Goal: Task Accomplishment & Management: Use online tool/utility

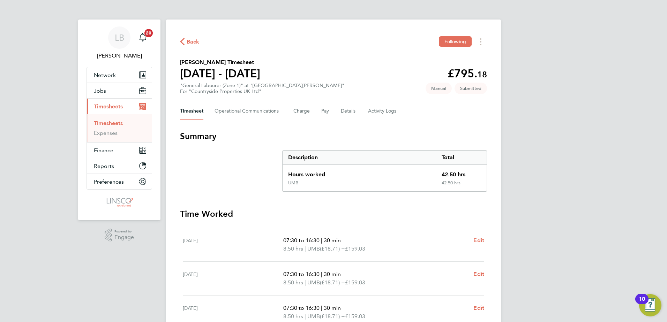
click at [190, 43] on span "Back" at bounding box center [193, 42] width 13 height 8
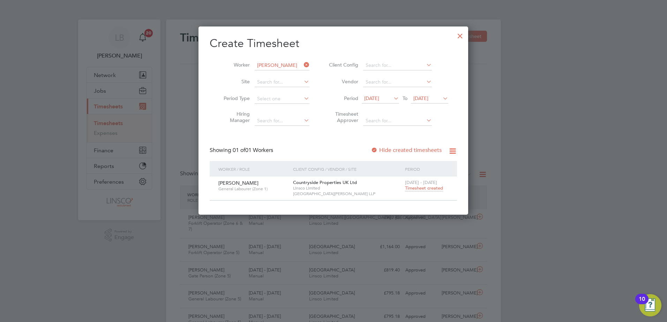
click at [302, 63] on icon at bounding box center [302, 65] width 0 height 10
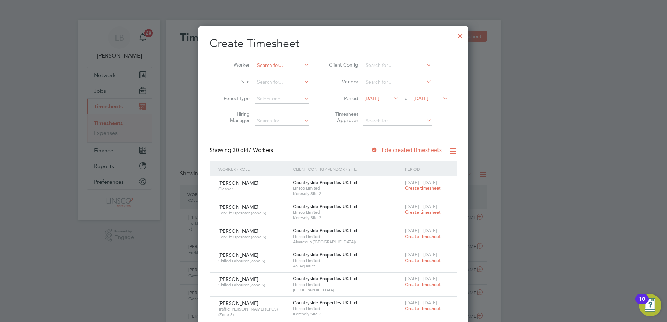
click at [269, 69] on input at bounding box center [282, 66] width 55 height 10
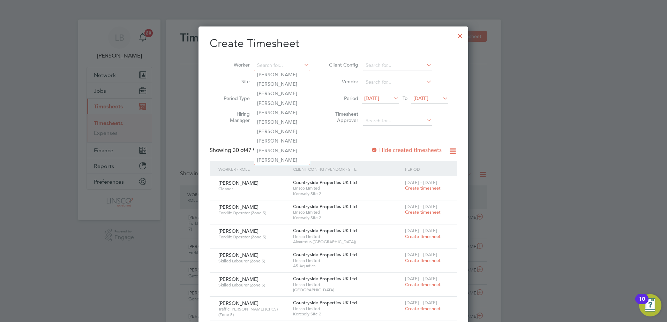
click at [455, 35] on div at bounding box center [460, 34] width 13 height 13
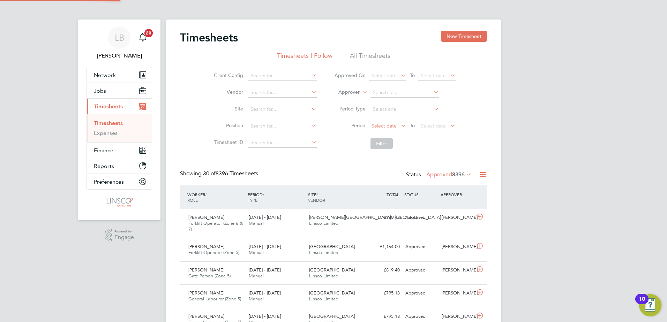
click at [378, 130] on span "Select date" at bounding box center [387, 126] width 37 height 9
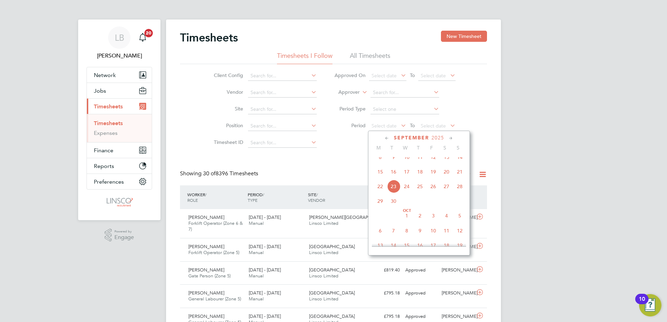
drag, startPoint x: 381, startPoint y: 178, endPoint x: 469, endPoint y: 143, distance: 95.3
click at [382, 178] on span "15" at bounding box center [380, 171] width 13 height 13
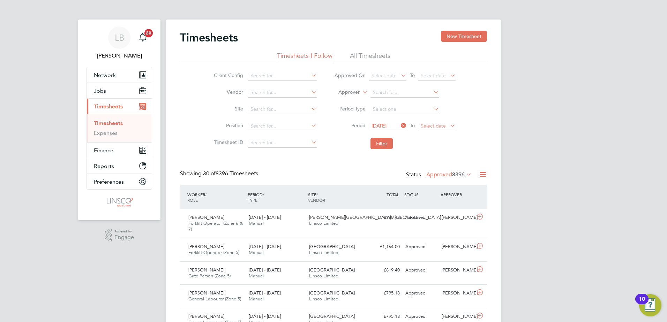
click at [448, 127] on span "Select date" at bounding box center [436, 126] width 37 height 9
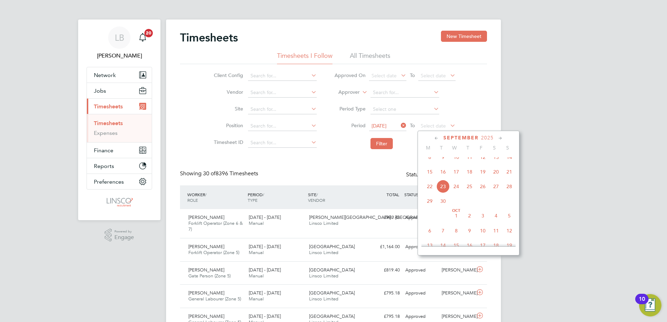
click at [509, 179] on span "21" at bounding box center [509, 171] width 13 height 13
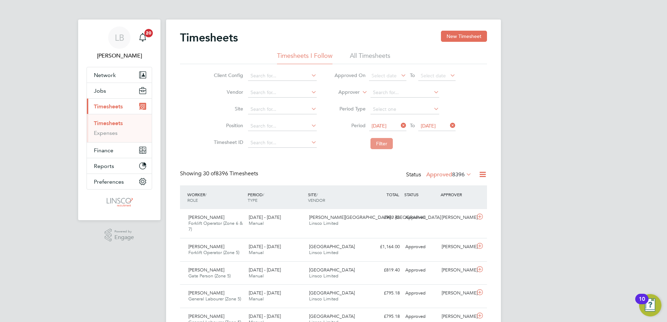
click at [382, 141] on button "Filter" at bounding box center [381, 143] width 22 height 11
drag, startPoint x: 379, startPoint y: 137, endPoint x: 381, endPoint y: 142, distance: 5.2
click at [381, 142] on li "Filter" at bounding box center [394, 144] width 139 height 18
drag, startPoint x: 381, startPoint y: 142, endPoint x: 385, endPoint y: 144, distance: 3.9
click at [384, 144] on button "Filter" at bounding box center [381, 143] width 22 height 11
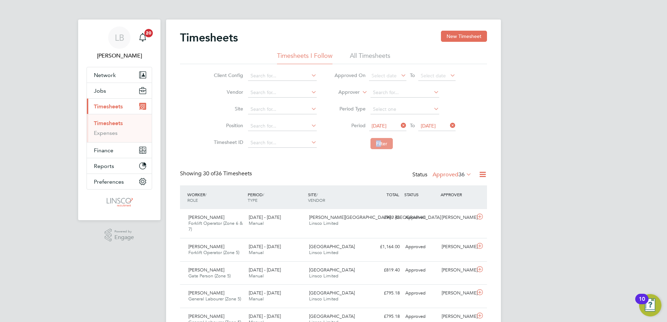
scroll to position [18, 61]
